Goal: Task Accomplishment & Management: Manage account settings

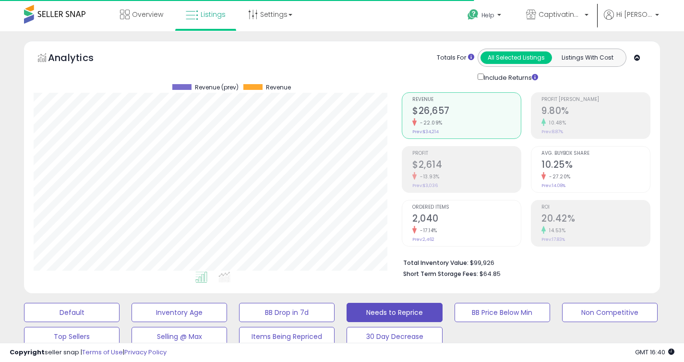
select select "**"
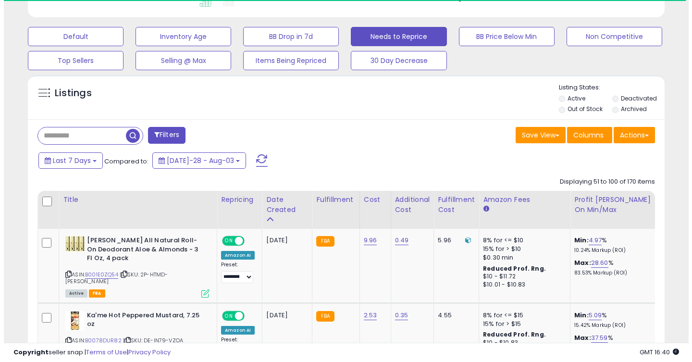
scroll to position [264, 0]
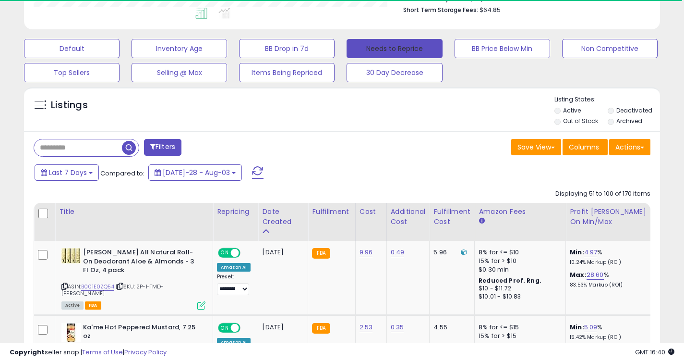
click at [409, 45] on button "Needs to Reprice" at bounding box center [395, 48] width 96 height 19
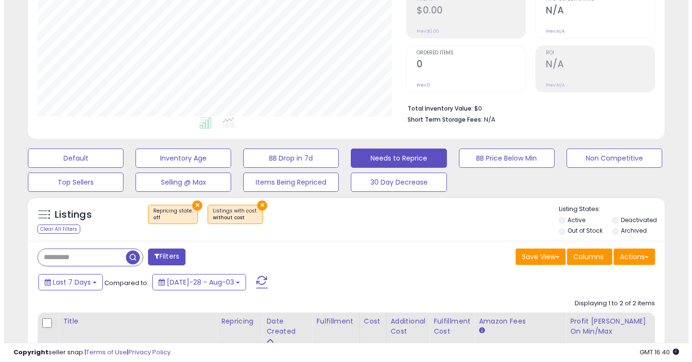
scroll to position [257, 0]
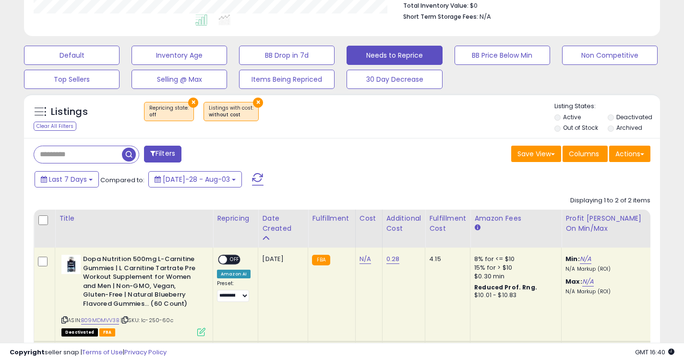
click at [254, 103] on button "×" at bounding box center [258, 102] width 10 height 10
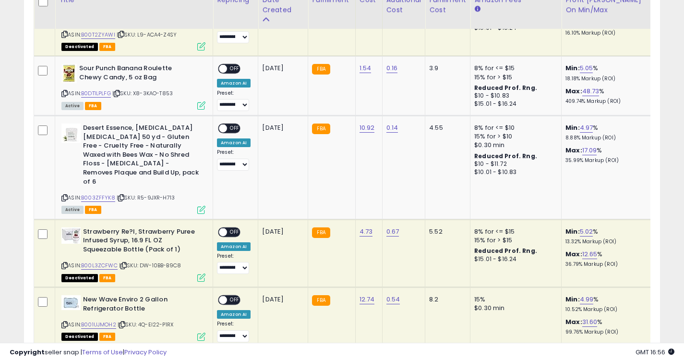
scroll to position [781, 0]
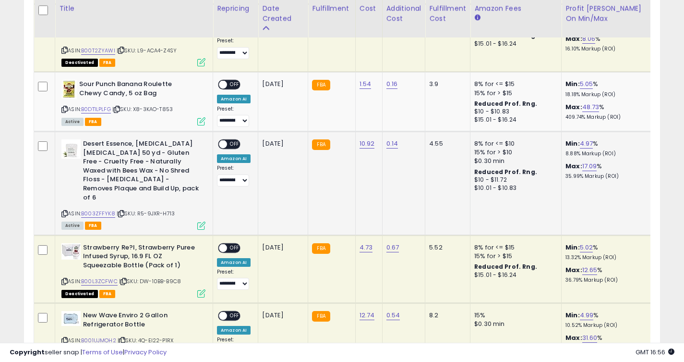
click at [237, 146] on span "OFF" at bounding box center [234, 144] width 15 height 8
click at [235, 89] on div "ON OFF" at bounding box center [229, 85] width 23 height 10
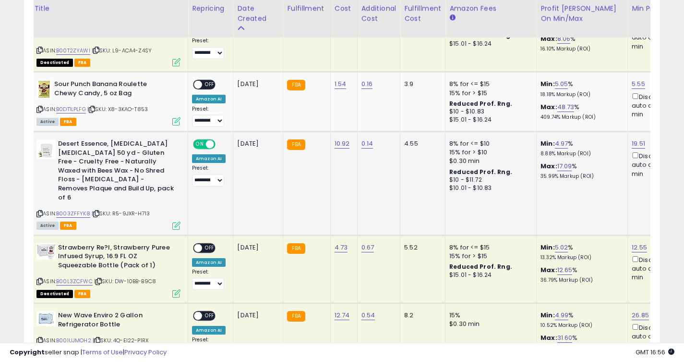
scroll to position [0, 0]
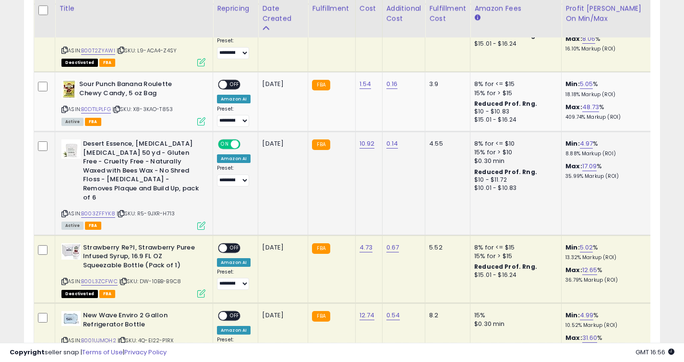
click at [231, 143] on span at bounding box center [235, 144] width 8 height 8
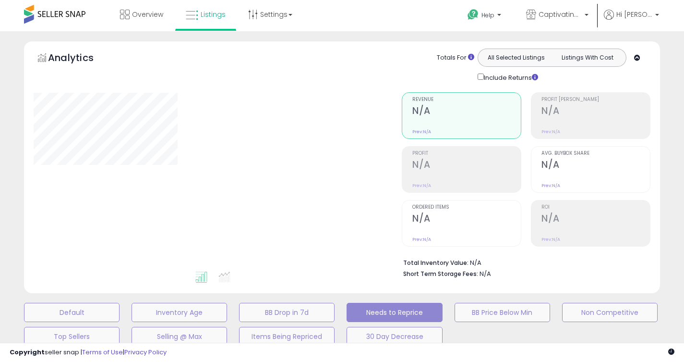
select select "**"
